Goal: Entertainment & Leisure: Consume media (video, audio)

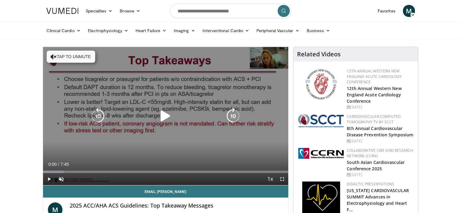
click at [169, 115] on icon "Video Player" at bounding box center [165, 116] width 17 height 17
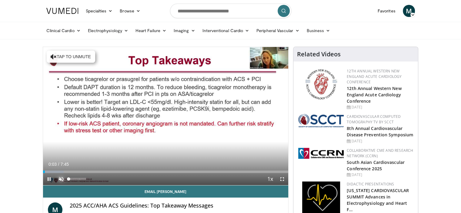
click at [59, 179] on span "Video Player" at bounding box center [61, 179] width 12 height 12
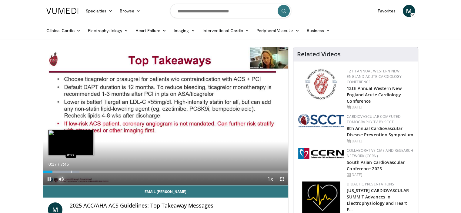
click at [71, 173] on div "Progress Bar" at bounding box center [71, 172] width 1 height 2
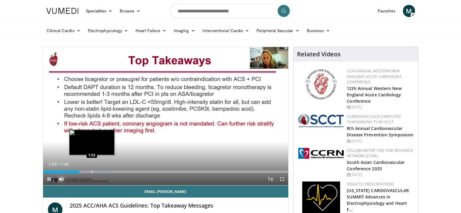
click at [92, 173] on div "Progress Bar" at bounding box center [92, 172] width 1 height 2
click at [92, 172] on div "Progress Bar" at bounding box center [92, 172] width 1 height 2
